Goal: Find specific page/section: Find specific page/section

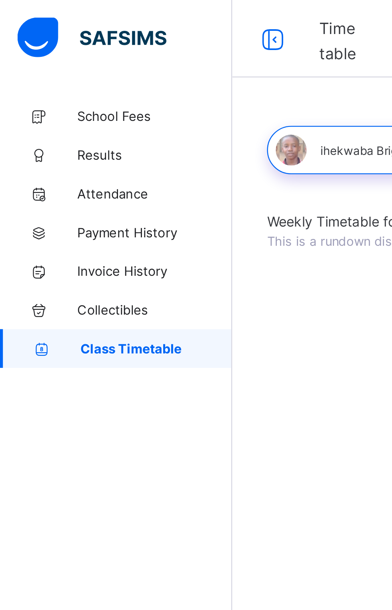
click at [48, 44] on link "School Fees" at bounding box center [48, 48] width 96 height 16
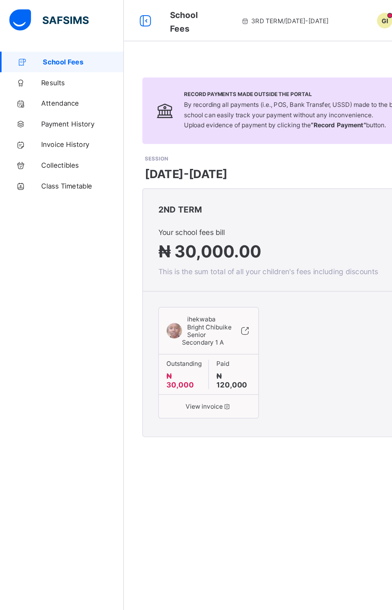
click at [45, 66] on span "Results" at bounding box center [64, 64] width 64 height 6
